Goal: Task Accomplishment & Management: Use online tool/utility

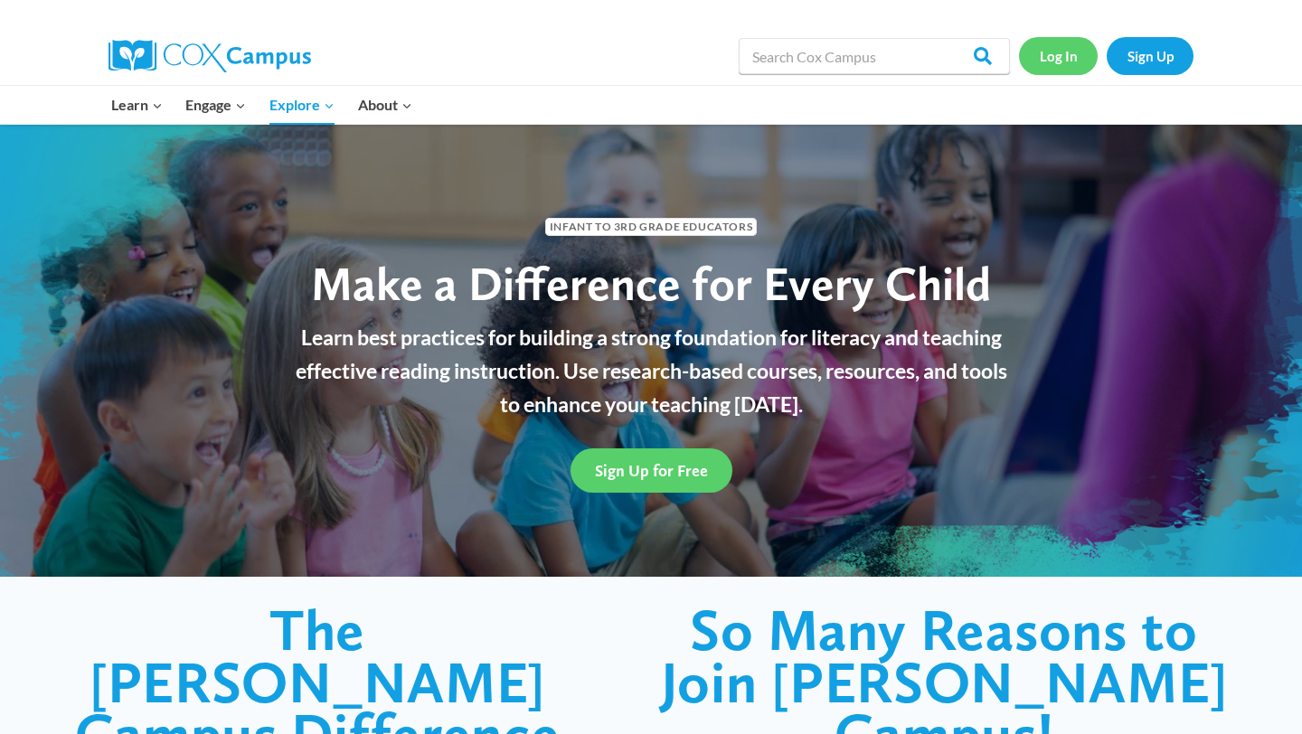
click at [1067, 61] on link "Log In" at bounding box center [1058, 55] width 79 height 37
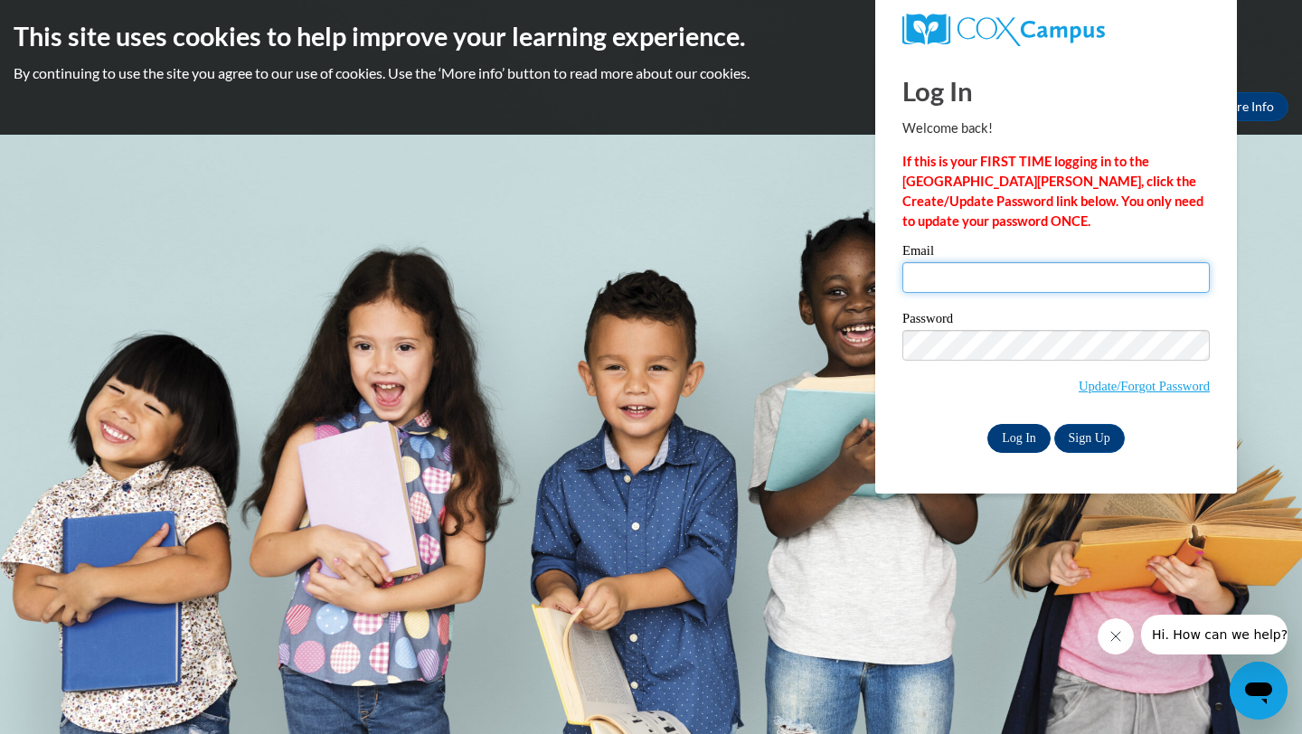
type input "A02342133@alabama.edu"
click at [1016, 428] on input "Log In" at bounding box center [1018, 438] width 63 height 29
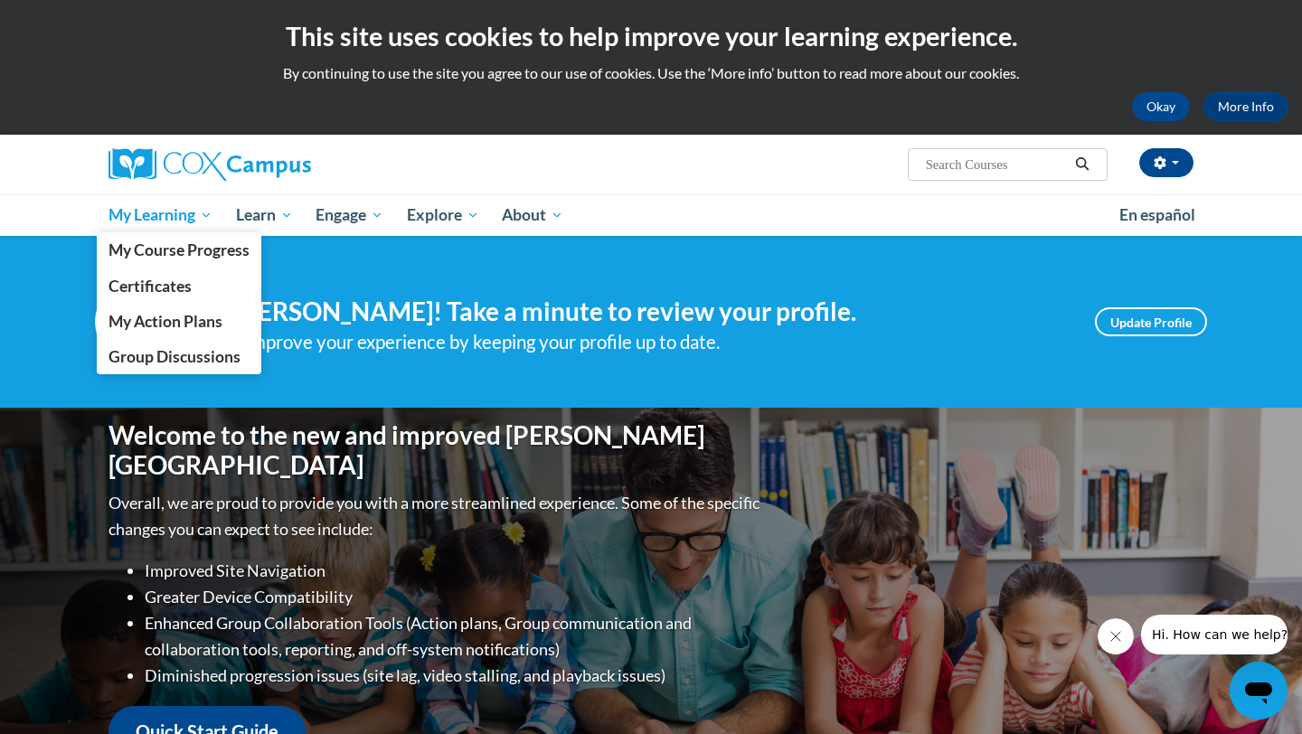
click at [214, 219] on link "My Learning" at bounding box center [160, 215] width 127 height 42
click at [205, 215] on span "My Learning" at bounding box center [160, 215] width 104 height 22
click at [168, 257] on span "My Course Progress" at bounding box center [178, 249] width 141 height 19
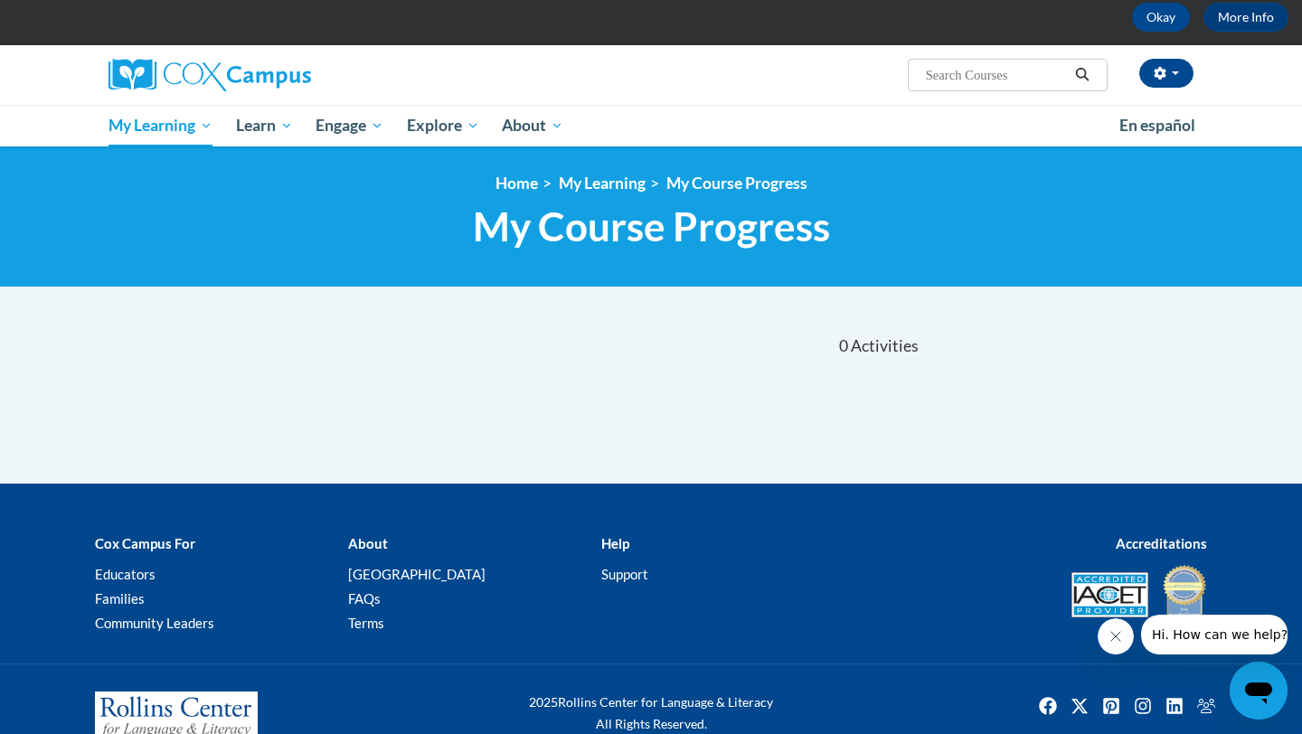
scroll to position [127, 0]
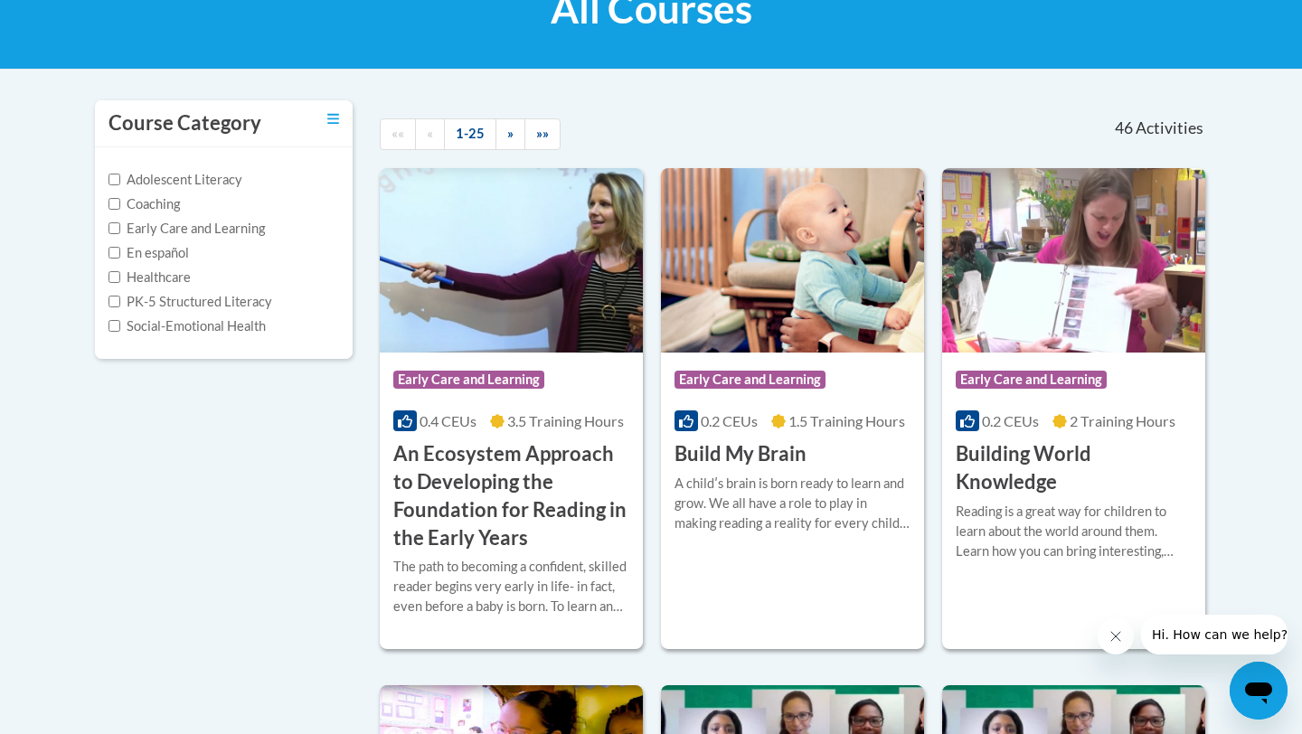
scroll to position [317, 0]
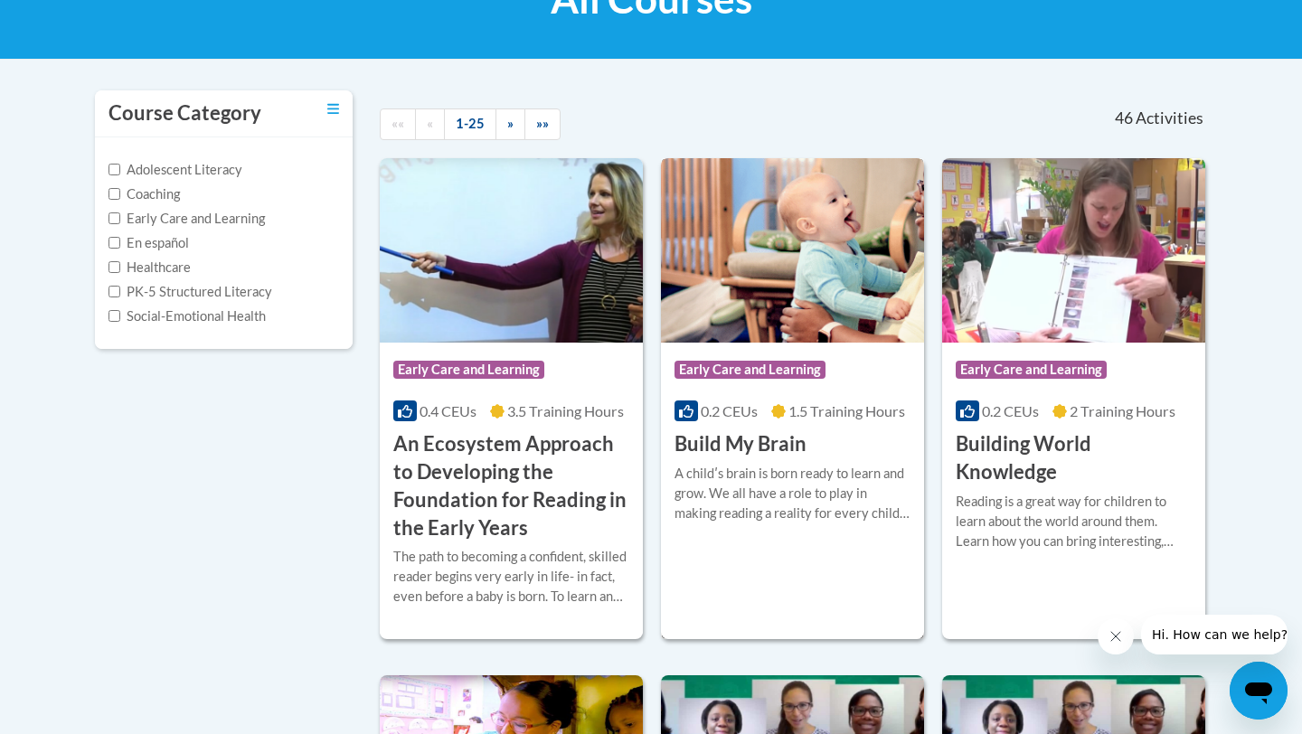
click at [741, 451] on h3 "Build My Brain" at bounding box center [740, 444] width 132 height 28
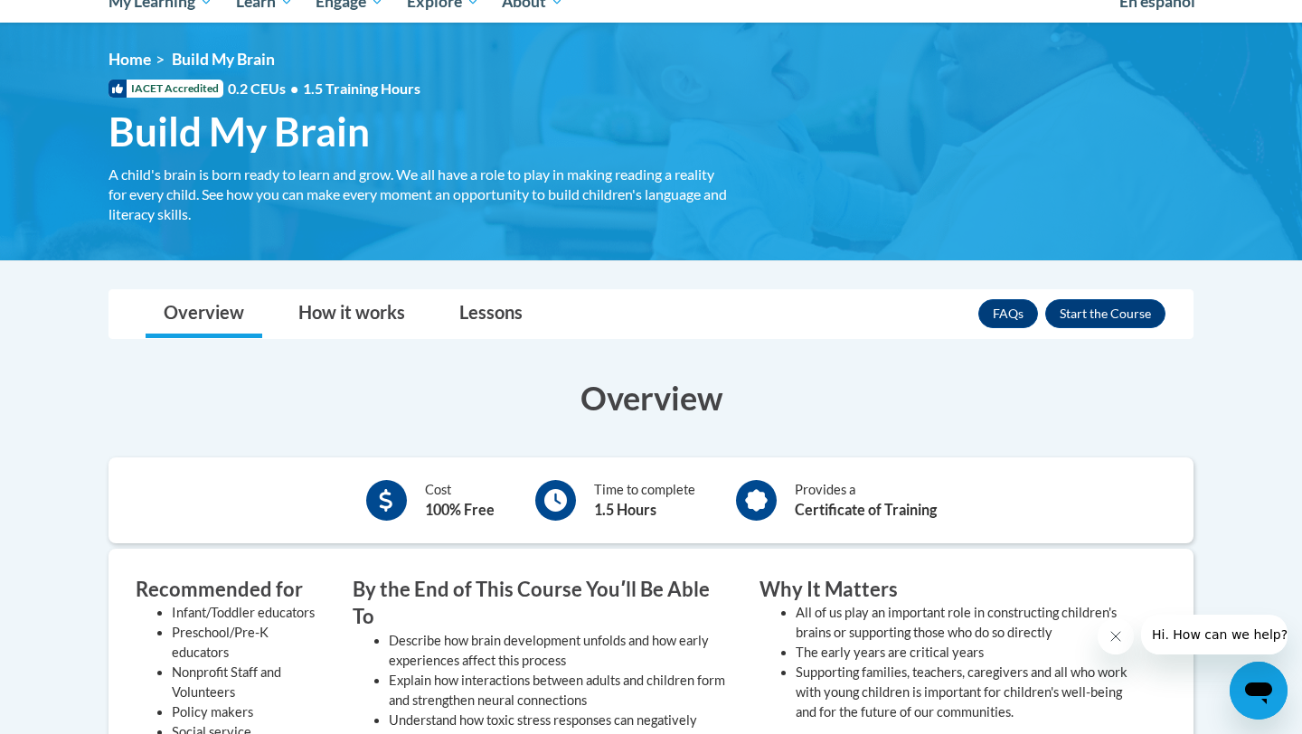
scroll to position [209, 0]
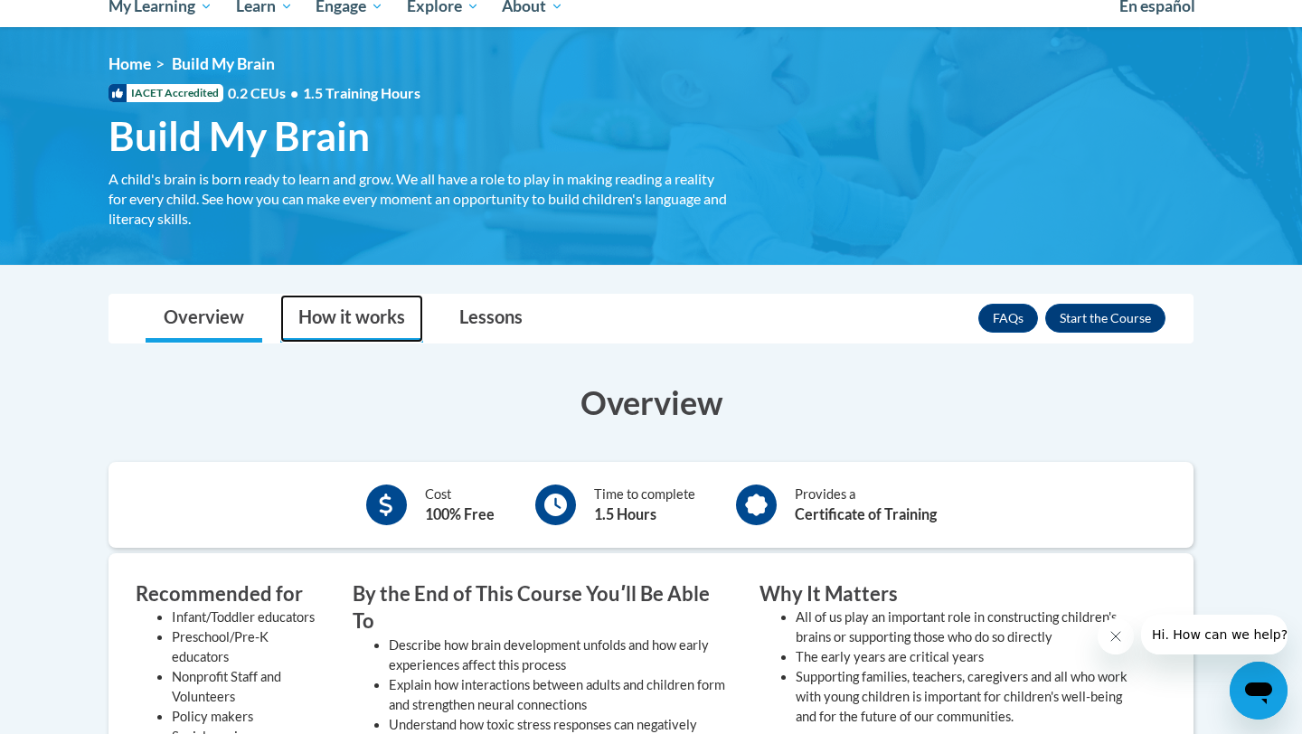
click at [368, 314] on link "How it works" at bounding box center [351, 319] width 143 height 48
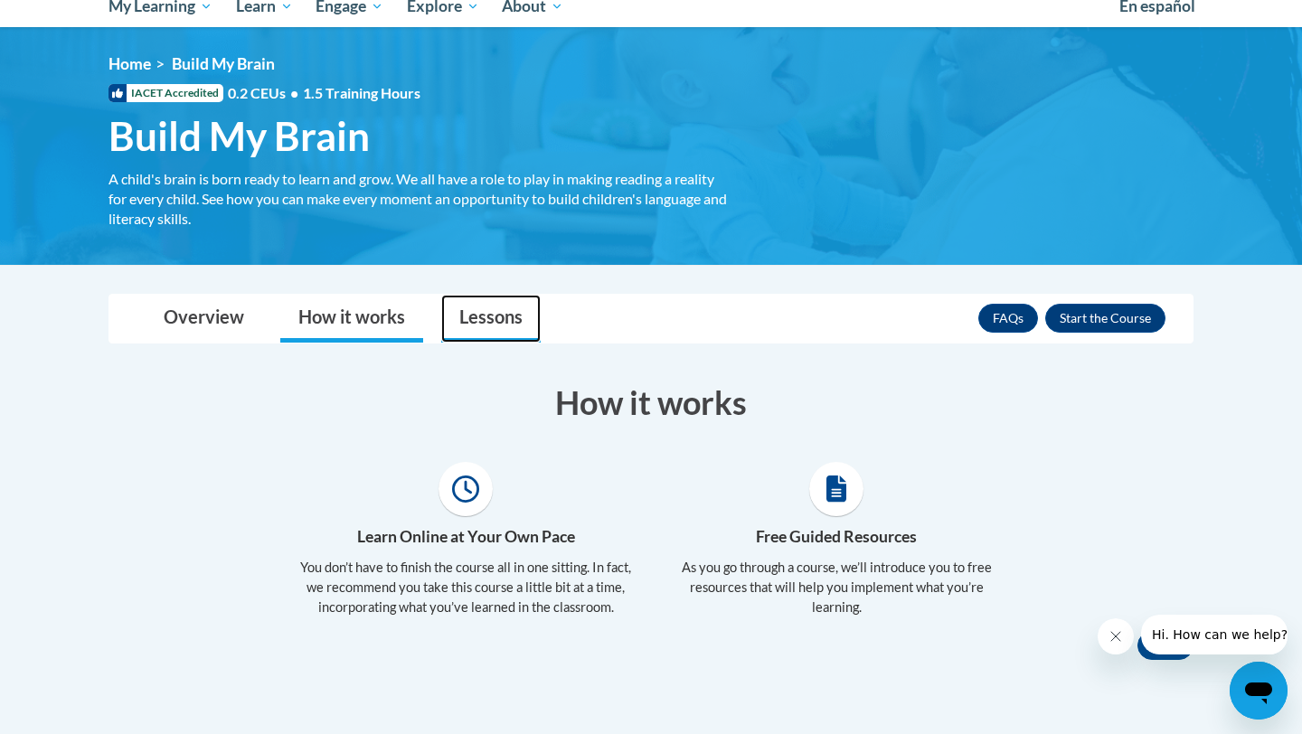
click at [471, 323] on link "Lessons" at bounding box center [490, 319] width 99 height 48
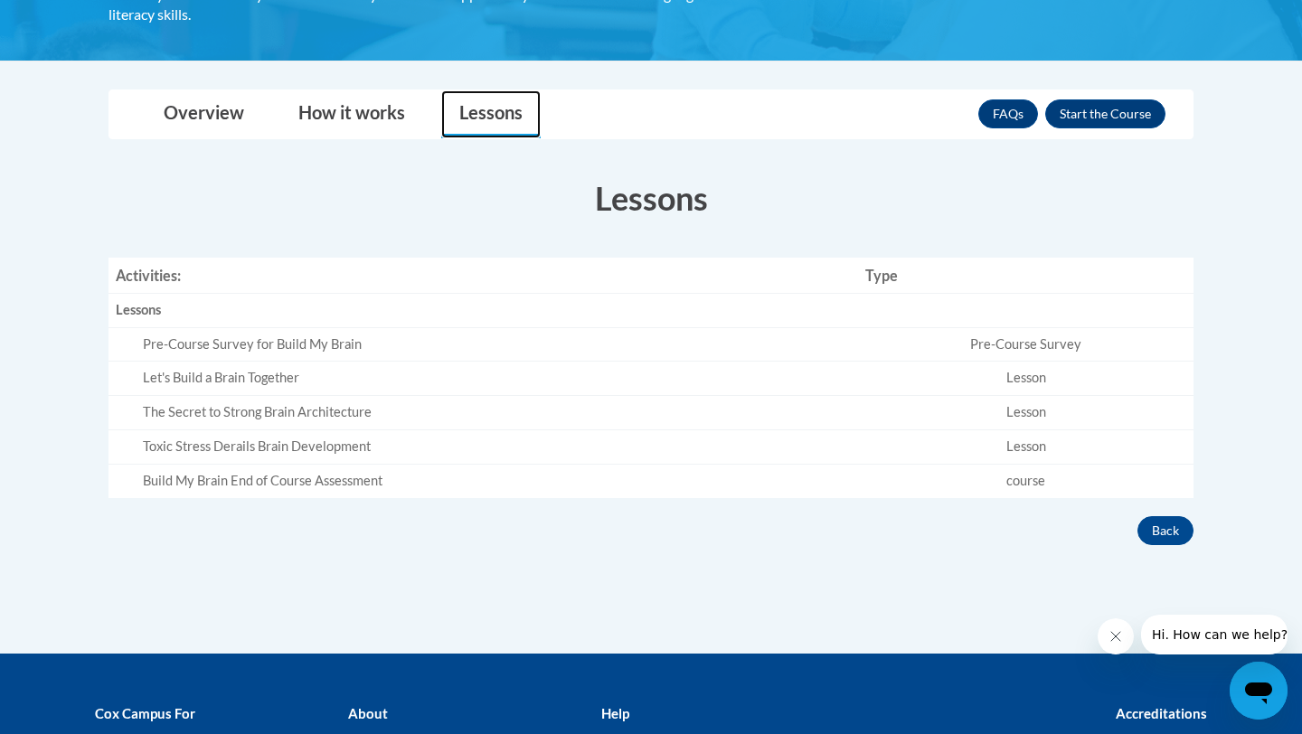
scroll to position [408, 0]
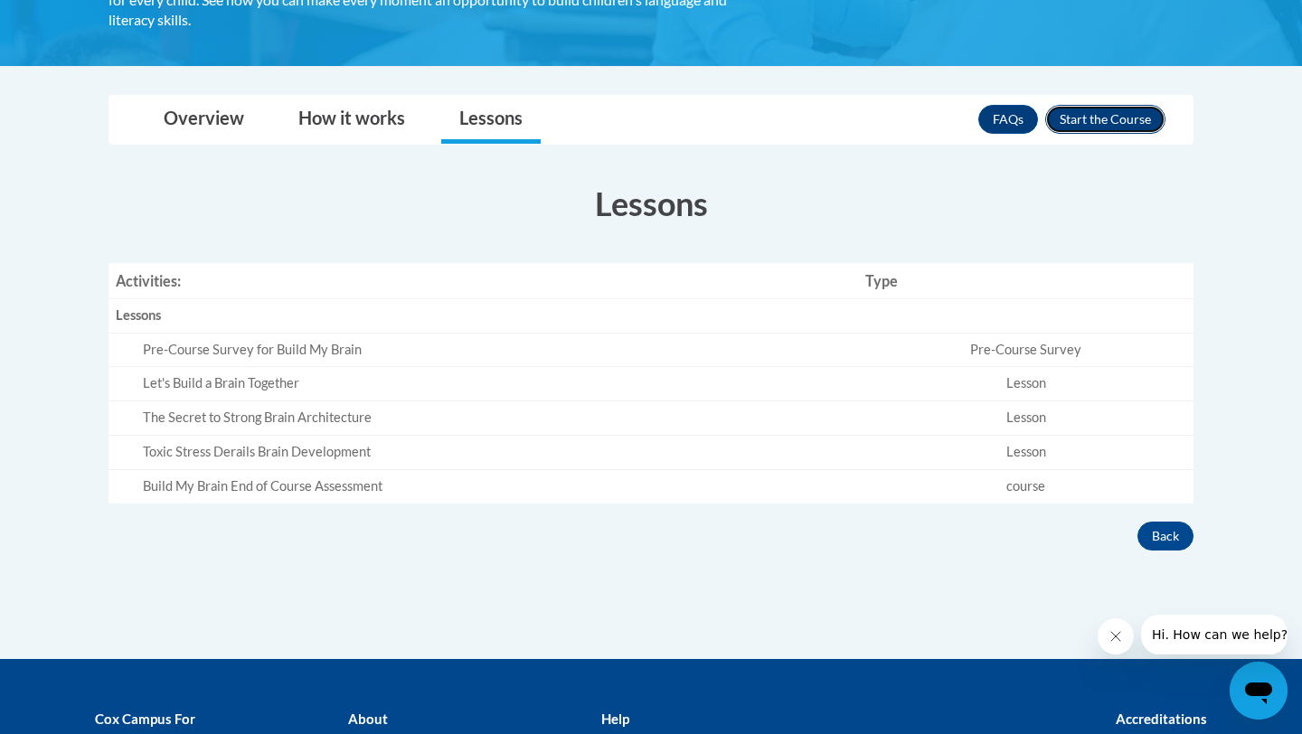
click at [1118, 116] on button "Enroll" at bounding box center [1105, 119] width 120 height 29
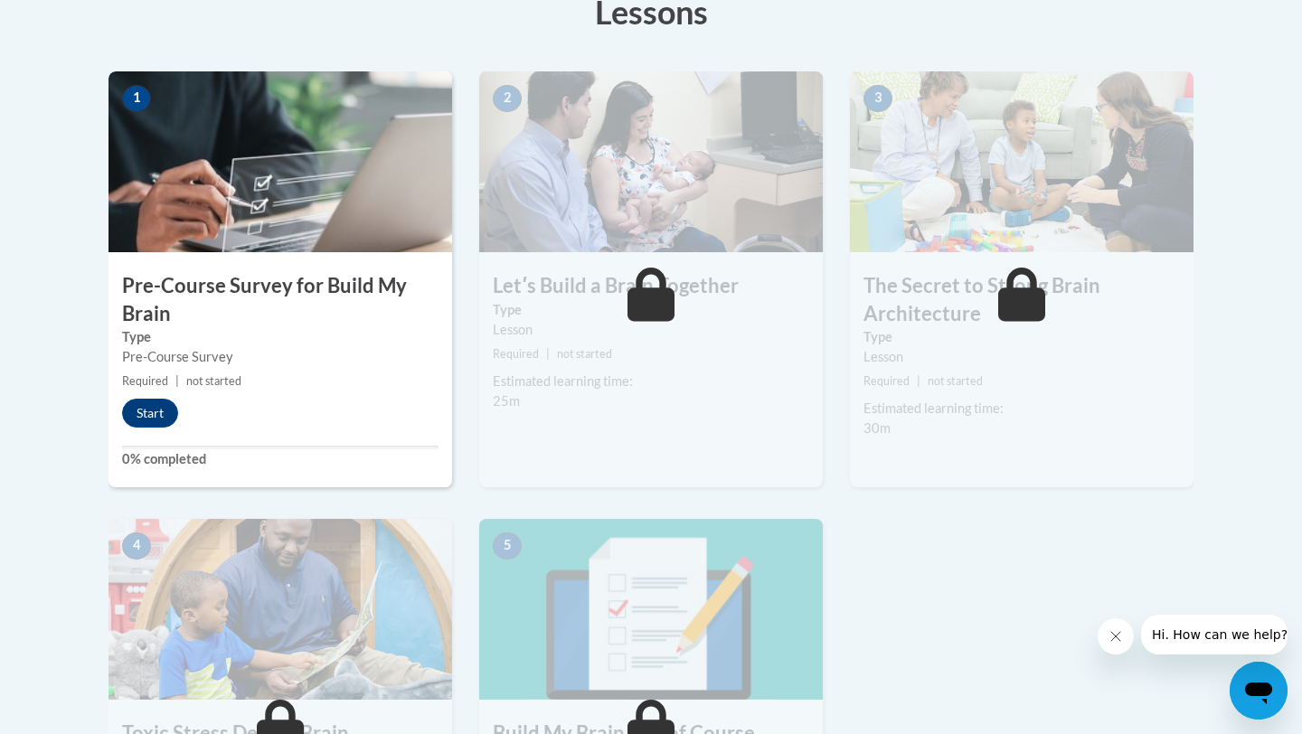
scroll to position [519, 0]
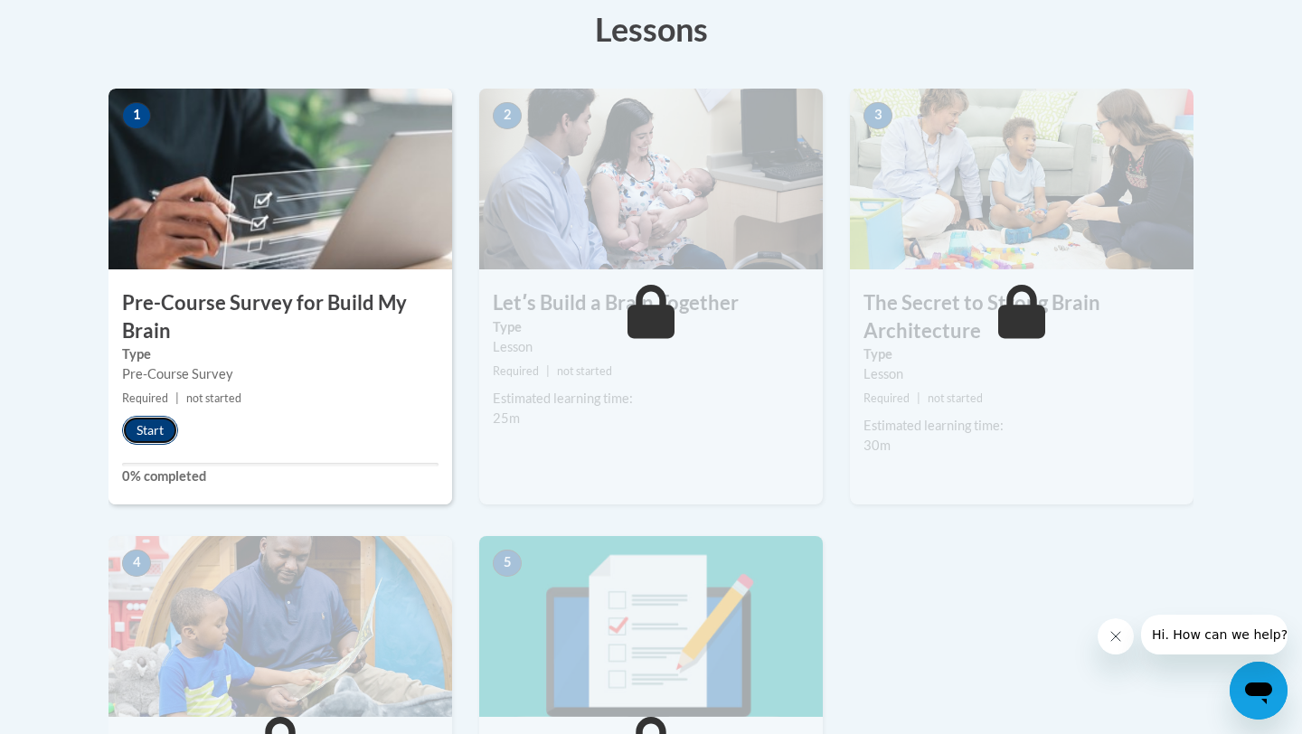
click at [158, 433] on button "Start" at bounding box center [150, 430] width 56 height 29
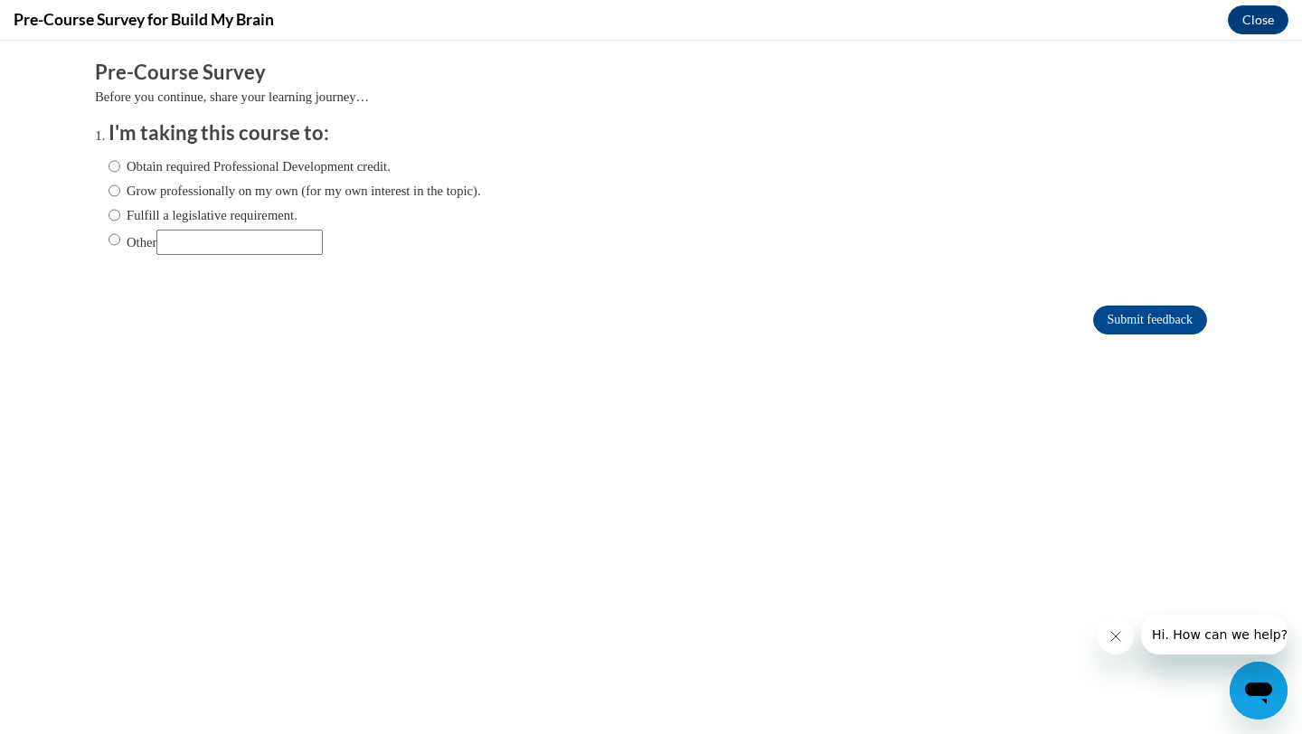
scroll to position [0, 0]
click at [122, 213] on label "Fulfill a legislative requirement." at bounding box center [202, 215] width 189 height 20
click at [120, 213] on input "Fulfill a legislative requirement." at bounding box center [114, 215] width 12 height 20
radio input "true"
click at [1119, 330] on input "Submit feedback" at bounding box center [1150, 319] width 114 height 29
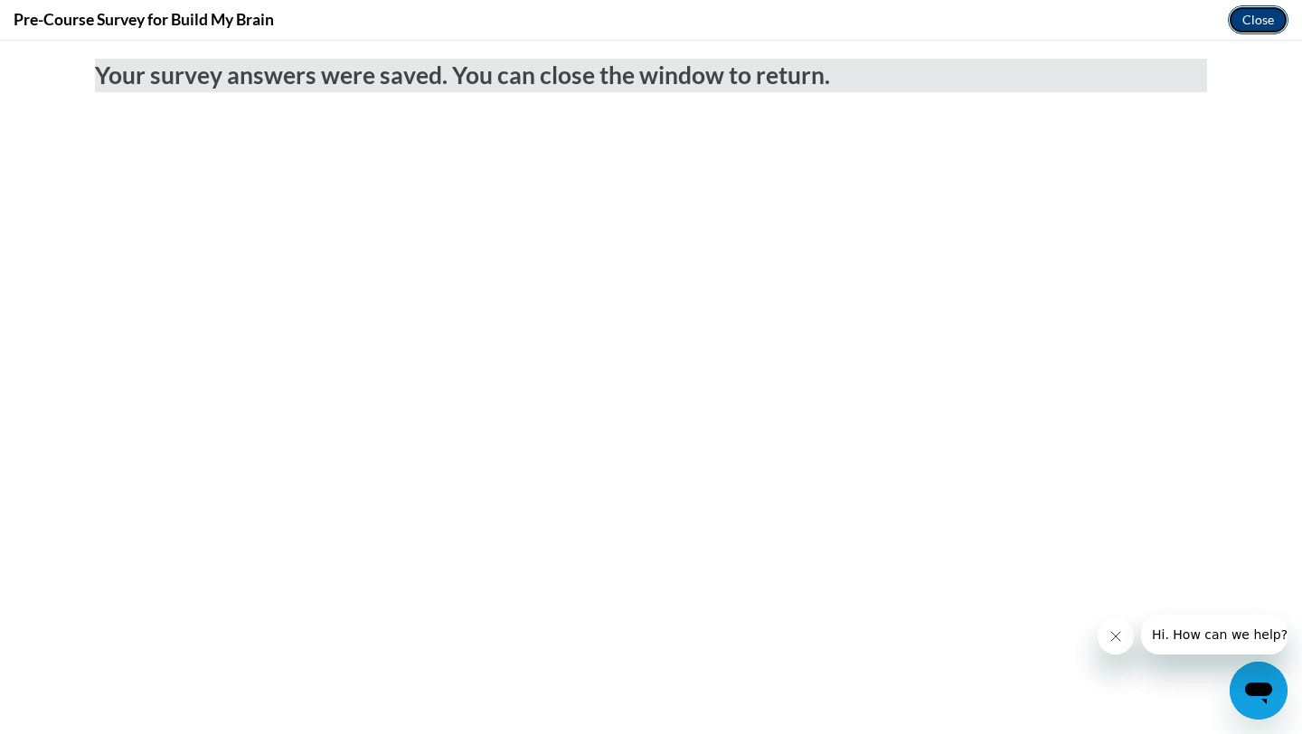
click at [1264, 20] on button "Close" at bounding box center [1257, 19] width 61 height 29
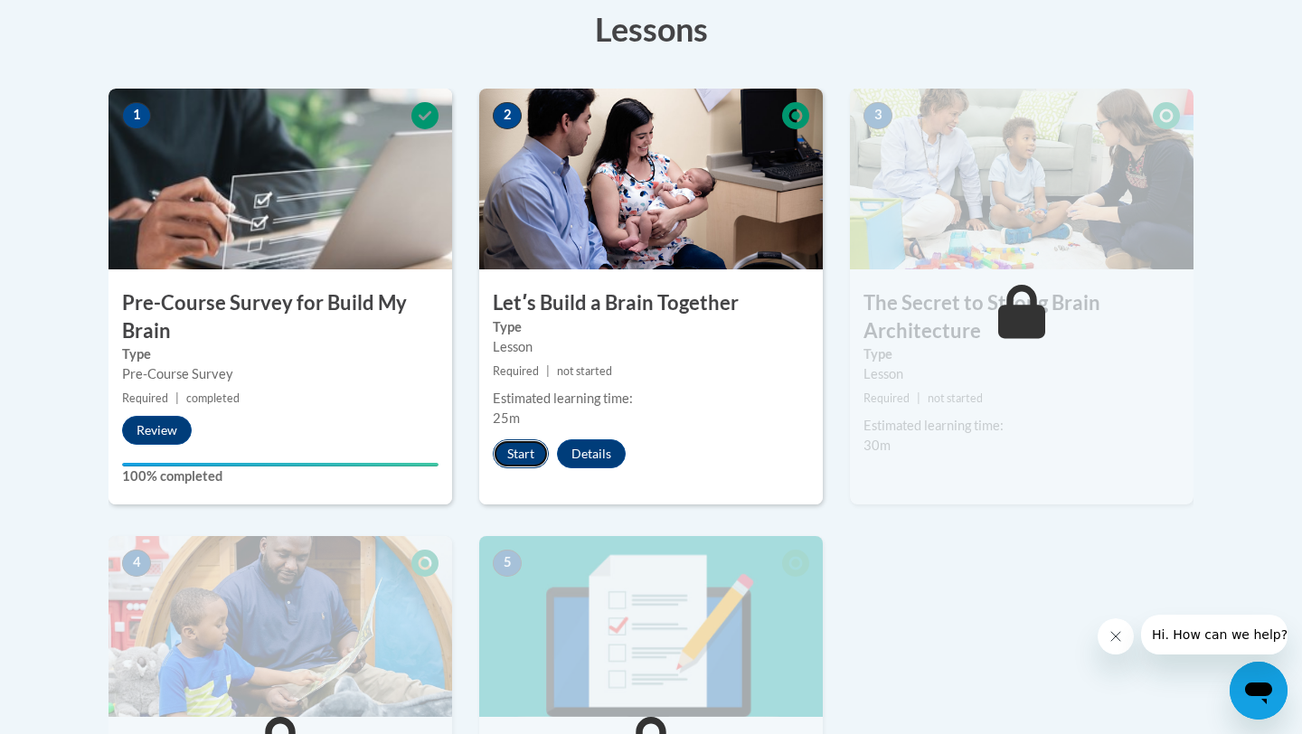
click at [530, 461] on button "Start" at bounding box center [521, 453] width 56 height 29
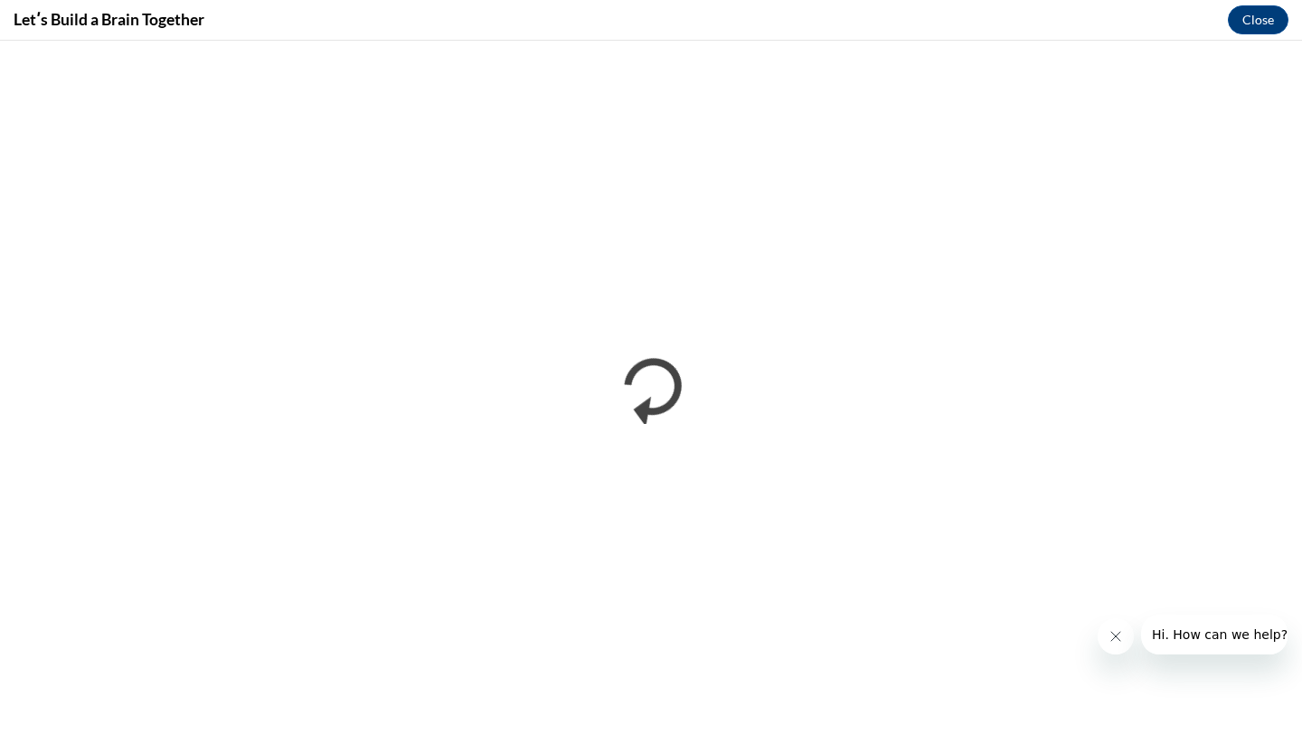
click at [1117, 635] on icon "Close message from company" at bounding box center [1115, 636] width 14 height 14
